Goal: Browse casually

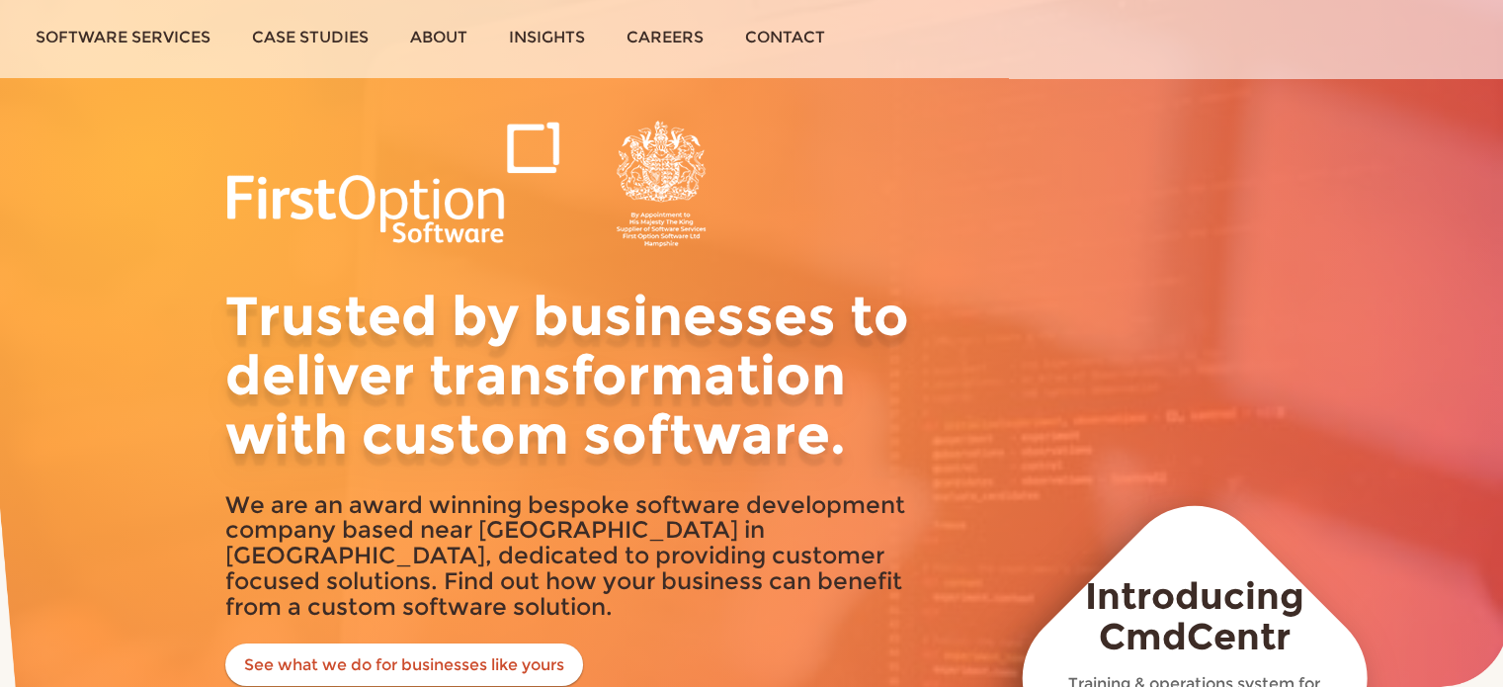
click at [500, 389] on h1 "Trusted by businesses to deliver transformation with custom software." at bounding box center [571, 376] width 692 height 179
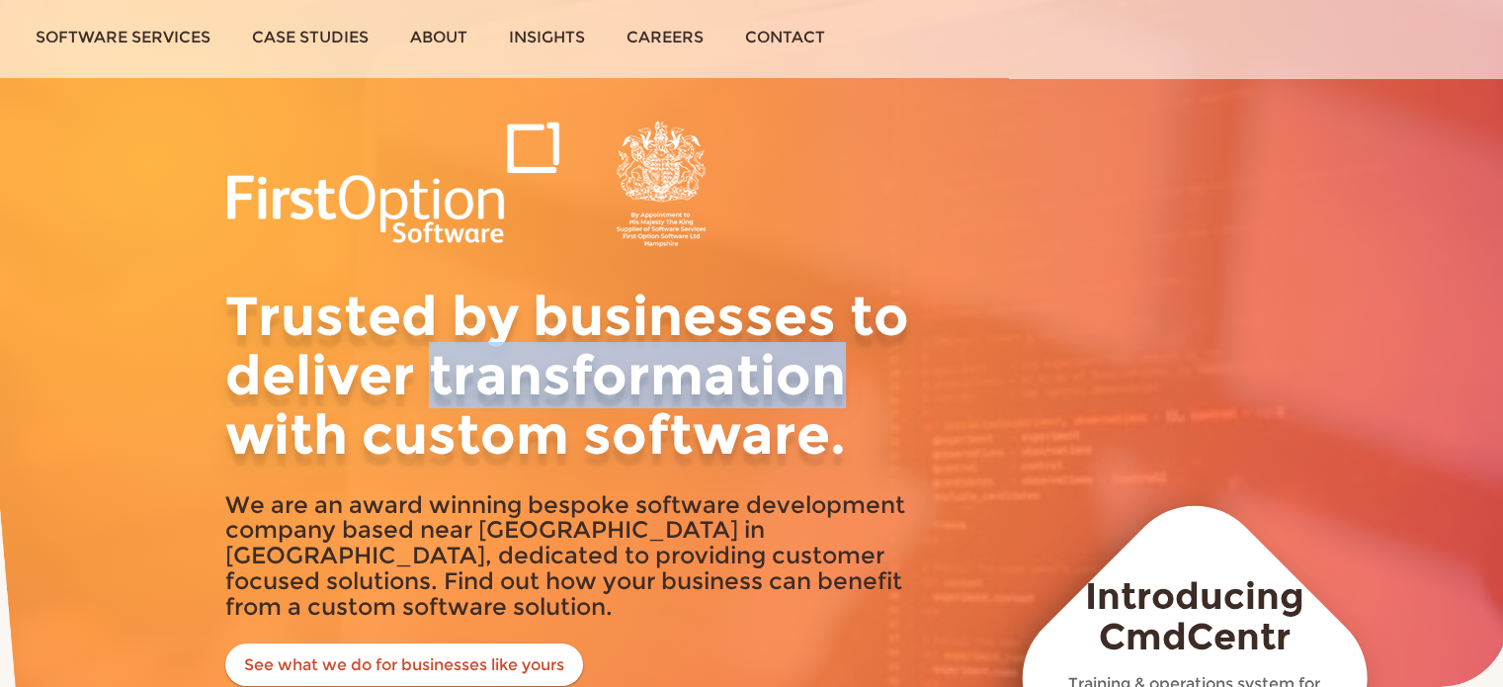
click at [500, 389] on h1 "Trusted by businesses to deliver transformation with custom software." at bounding box center [571, 376] width 692 height 179
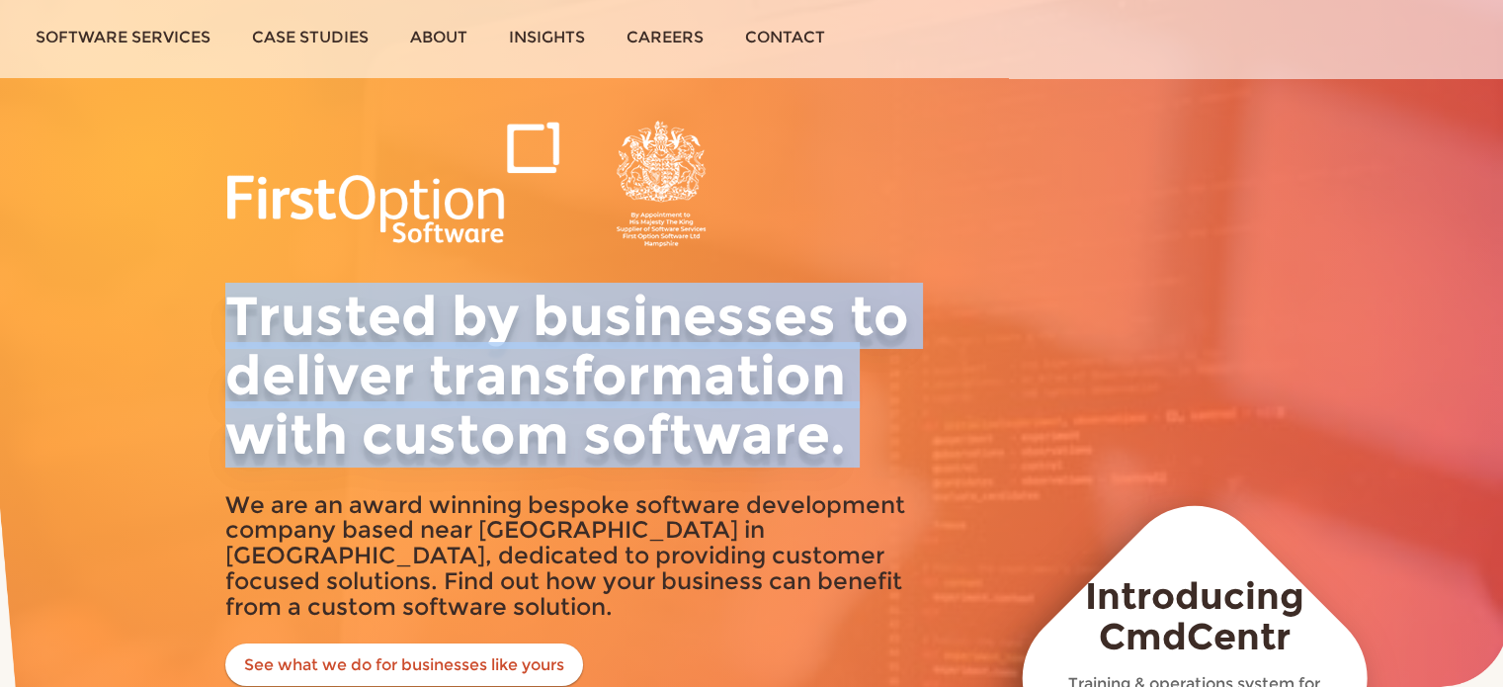
click at [500, 389] on h1 "Trusted by businesses to deliver transformation with custom software." at bounding box center [571, 376] width 692 height 179
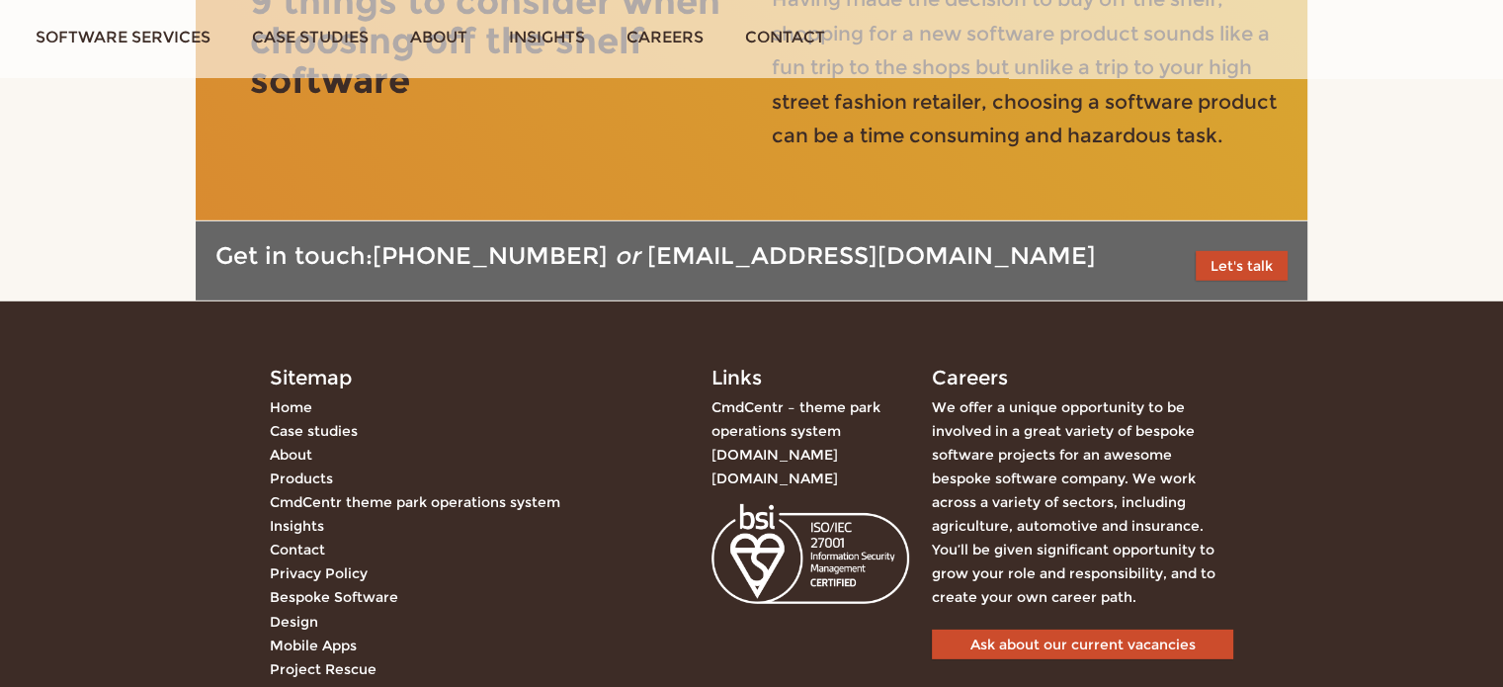
scroll to position [6099, 0]
